Goal: Transaction & Acquisition: Purchase product/service

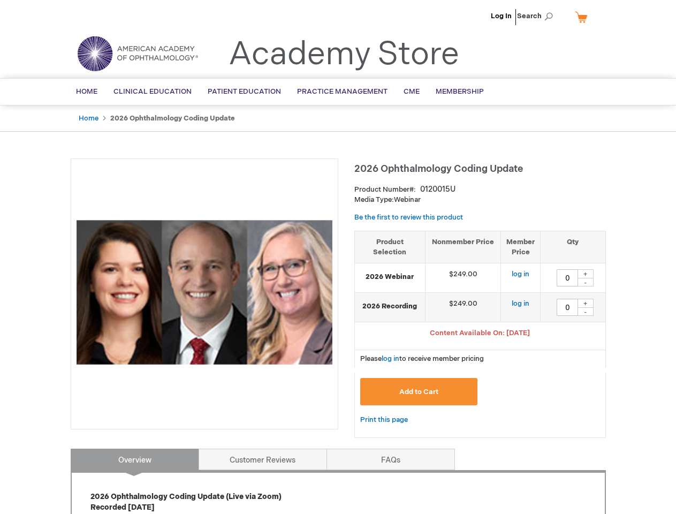
click at [338, 257] on div at bounding box center [205, 293] width 268 height 271
click at [538, 16] on span "Search" at bounding box center [537, 15] width 41 height 21
click at [480, 334] on span "Content Available On: [DATE]" at bounding box center [480, 333] width 100 height 9
click at [585, 273] on div "+" at bounding box center [585, 273] width 16 height 9
click at [585, 282] on div "-" at bounding box center [585, 282] width 16 height 9
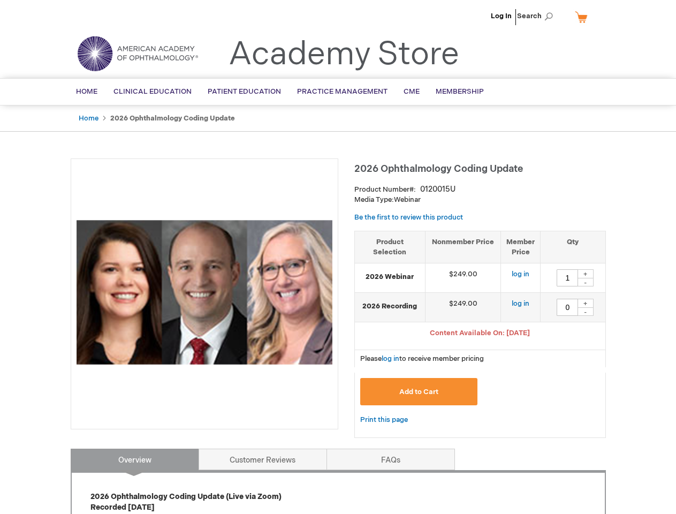
type input "0"
click at [585, 303] on div "+" at bounding box center [585, 303] width 16 height 9
click at [585, 311] on div "-" at bounding box center [585, 311] width 16 height 9
type input "0"
